Goal: Information Seeking & Learning: Learn about a topic

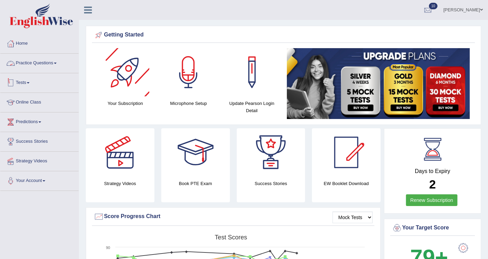
click at [29, 83] on link "Tests" at bounding box center [39, 81] width 78 height 17
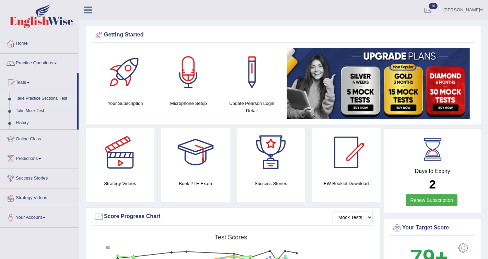
click at [42, 97] on link "Take Practice Sectional Test" at bounding box center [45, 98] width 64 height 12
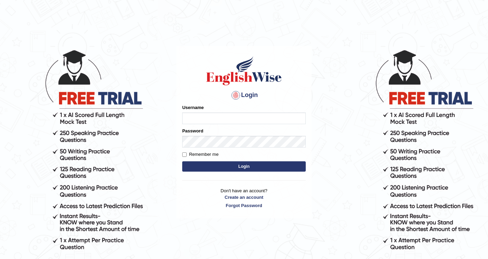
type input "Chetna09"
click at [197, 161] on button "Login" at bounding box center [244, 166] width 124 height 10
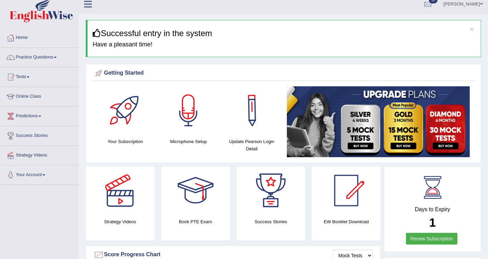
scroll to position [2, 0]
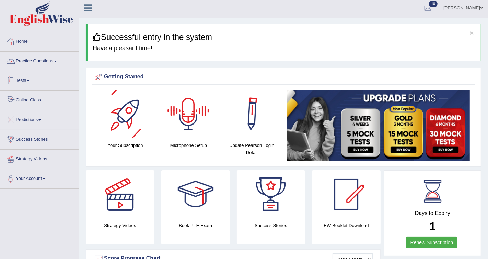
click at [52, 58] on link "Practice Questions" at bounding box center [39, 60] width 78 height 17
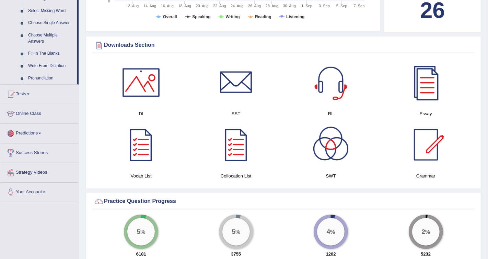
click at [30, 133] on link "Predictions" at bounding box center [39, 132] width 78 height 17
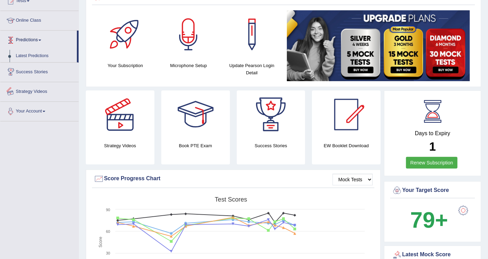
scroll to position [80, 0]
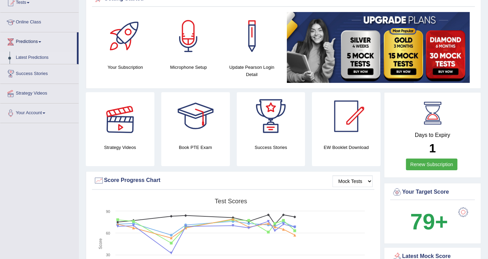
click at [46, 57] on link "Latest Predictions" at bounding box center [45, 58] width 64 height 12
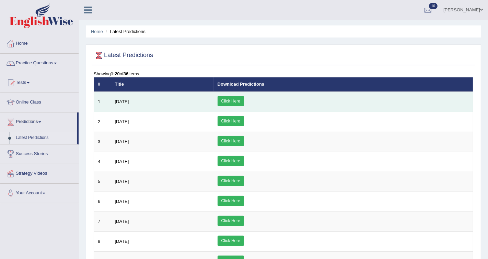
click at [244, 99] on link "Click Here" at bounding box center [231, 101] width 26 height 10
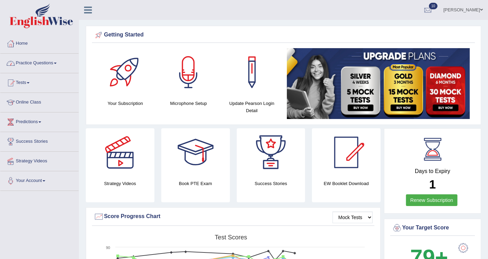
click at [46, 62] on link "Practice Questions" at bounding box center [39, 62] width 78 height 17
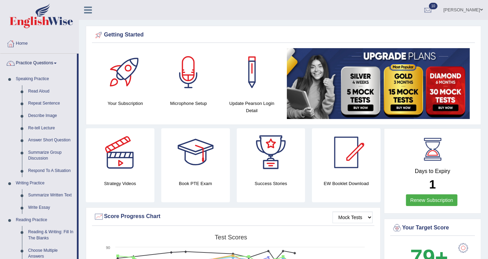
click at [50, 67] on link "Practice Questions" at bounding box center [38, 62] width 77 height 17
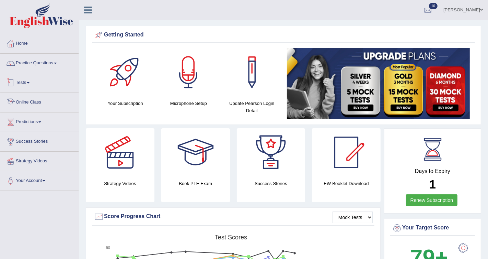
click at [33, 85] on link "Tests" at bounding box center [39, 81] width 78 height 17
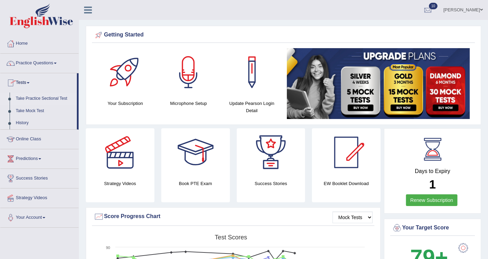
click at [42, 98] on link "Take Practice Sectional Test" at bounding box center [45, 98] width 64 height 12
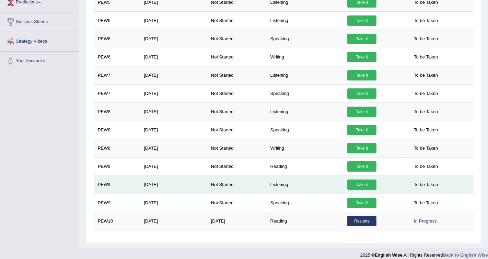
scroll to position [158, 0]
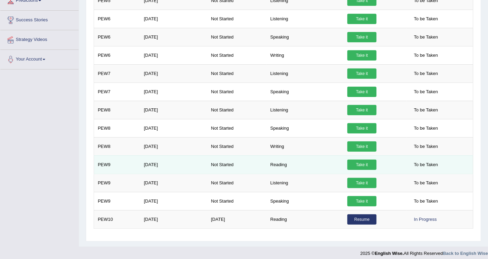
click at [360, 160] on link "Take it" at bounding box center [361, 164] width 29 height 10
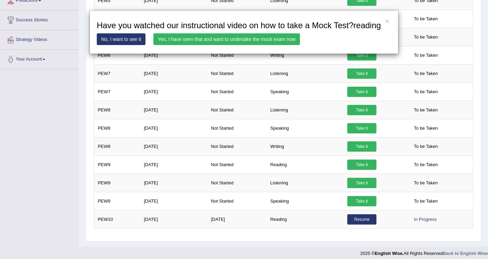
click at [276, 45] on link "Yes, I have seen that and want to undertake the mock exam now" at bounding box center [226, 39] width 147 height 12
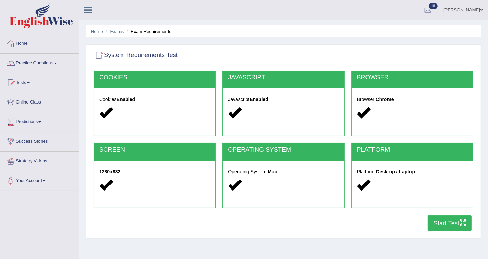
click at [438, 221] on button "Start Test" at bounding box center [450, 223] width 44 height 16
